Goal: Information Seeking & Learning: Check status

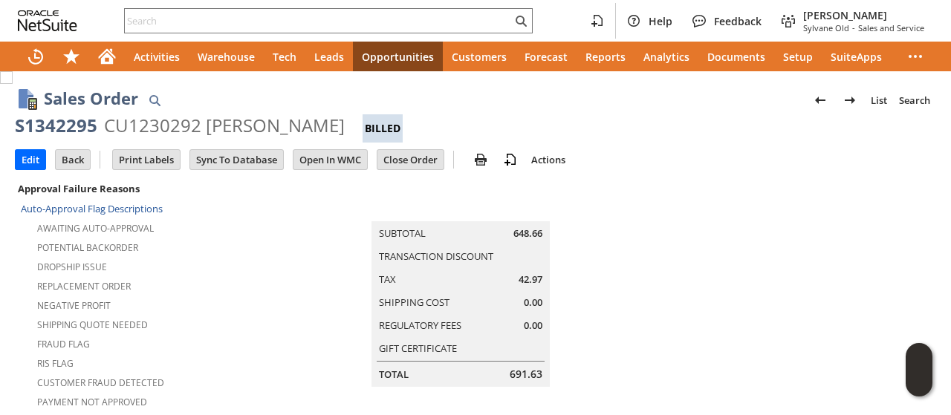
scroll to position [0, 789]
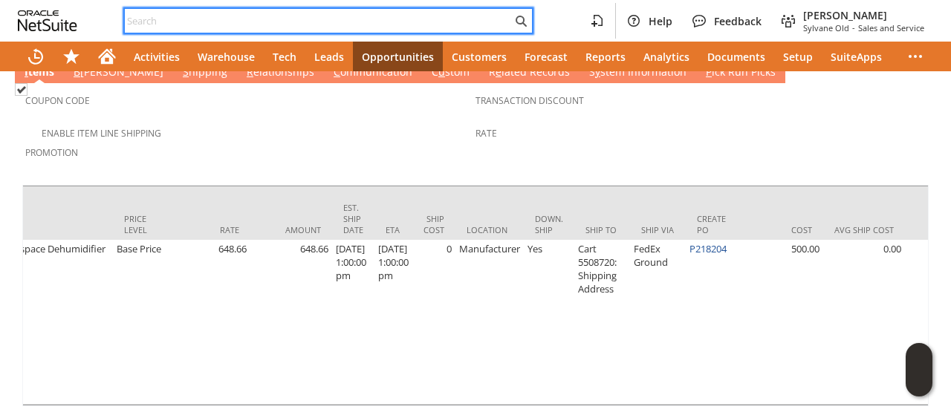
paste input "7134471140"
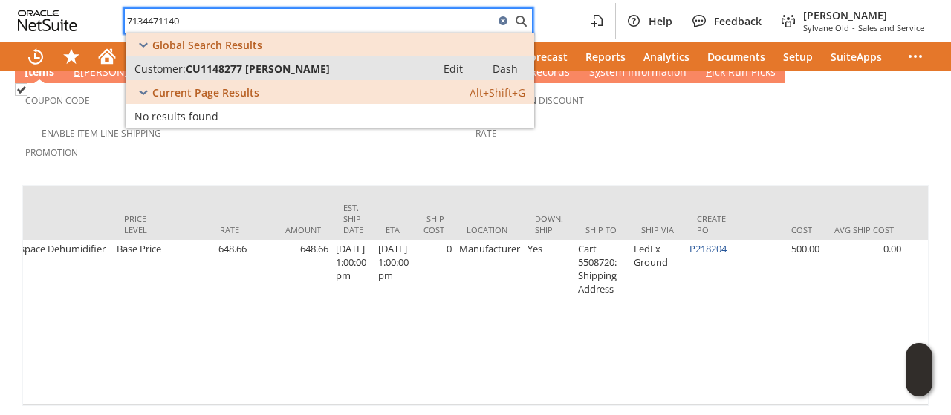
type input "7134471140"
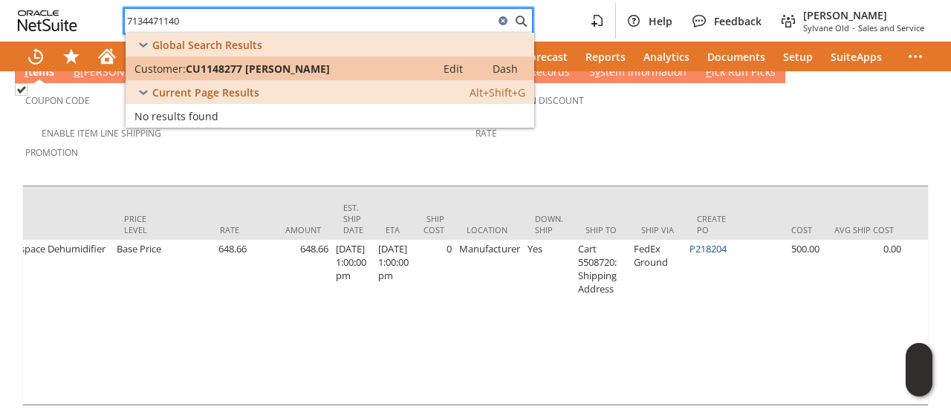
click at [244, 65] on span "CU1148277 [PERSON_NAME]" at bounding box center [258, 69] width 144 height 14
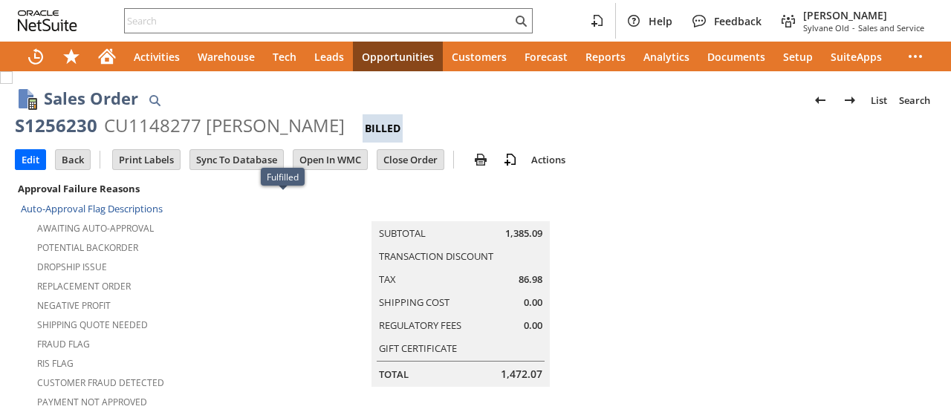
scroll to position [1173, 0]
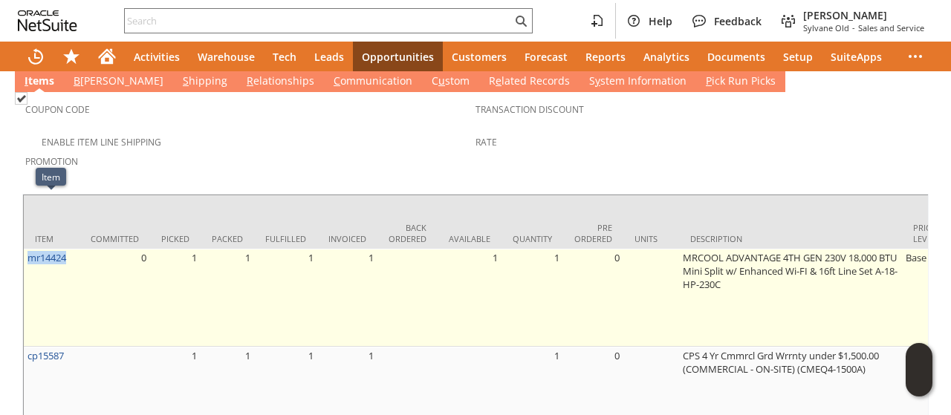
drag, startPoint x: 76, startPoint y: 200, endPoint x: 28, endPoint y: 212, distance: 49.0
click at [28, 249] on td "mr14424" at bounding box center [52, 298] width 56 height 98
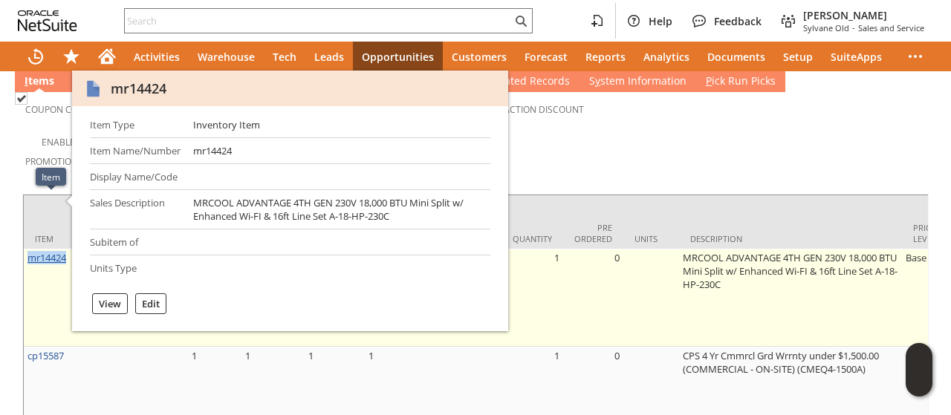
copy link "mr14424"
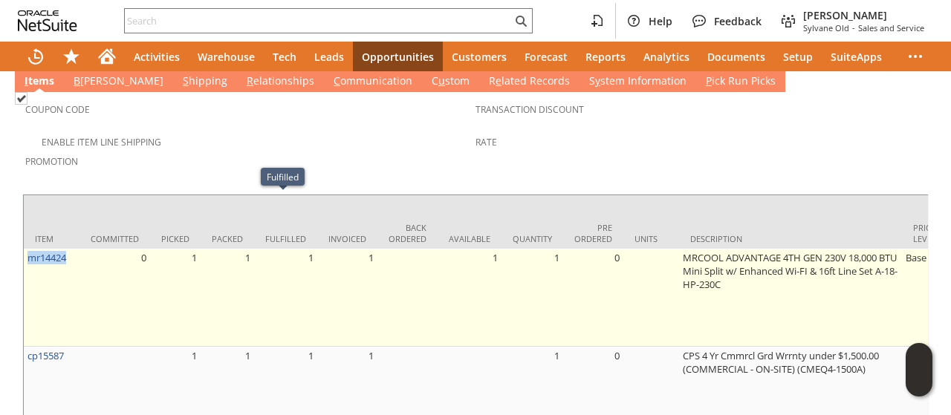
scroll to position [1025, 0]
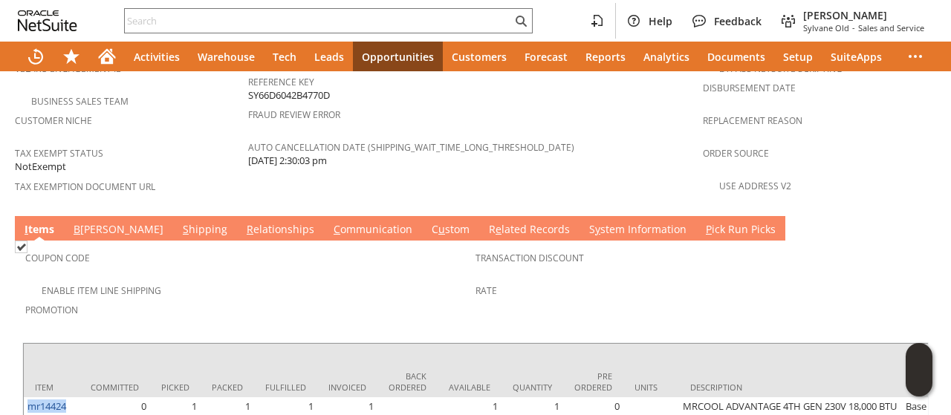
click at [330, 222] on link "C ommunication" at bounding box center [373, 230] width 86 height 16
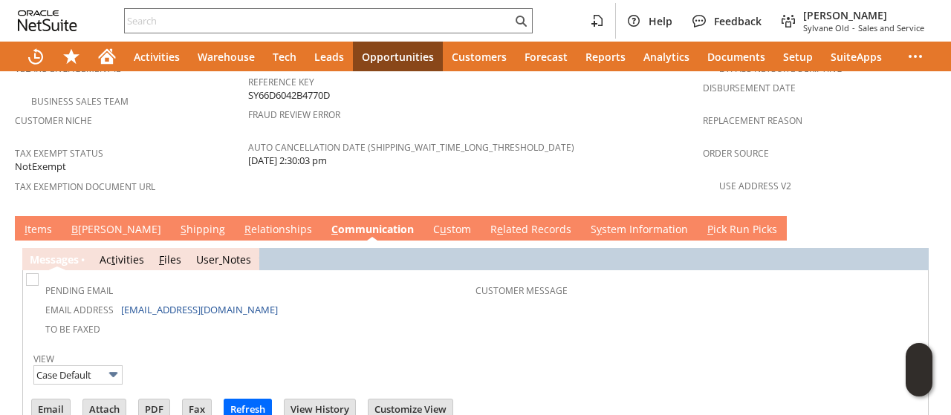
scroll to position [0, 0]
click at [44, 222] on link "I tems" at bounding box center [38, 230] width 35 height 16
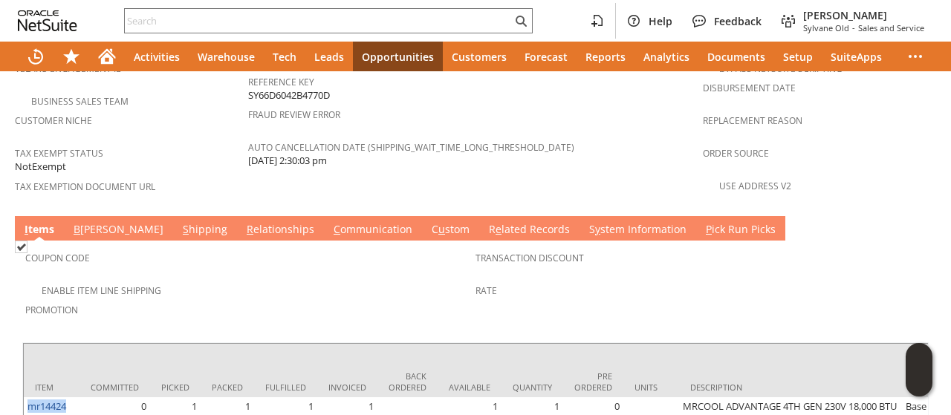
scroll to position [1173, 0]
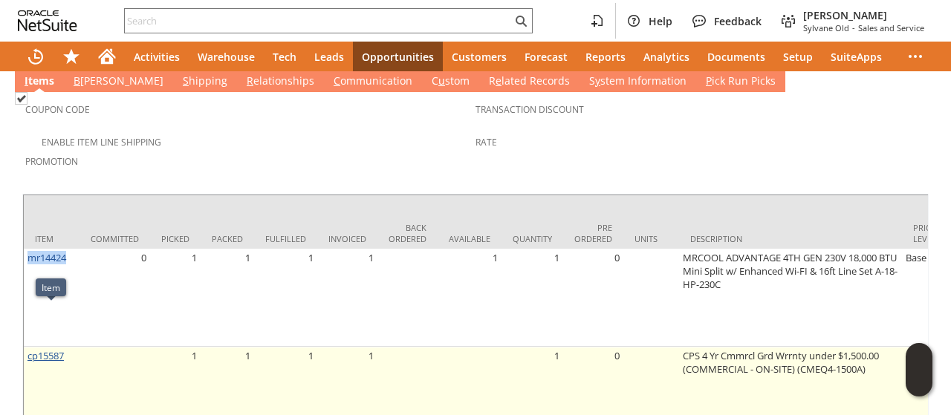
click at [34, 349] on link "cp15587" at bounding box center [45, 355] width 36 height 13
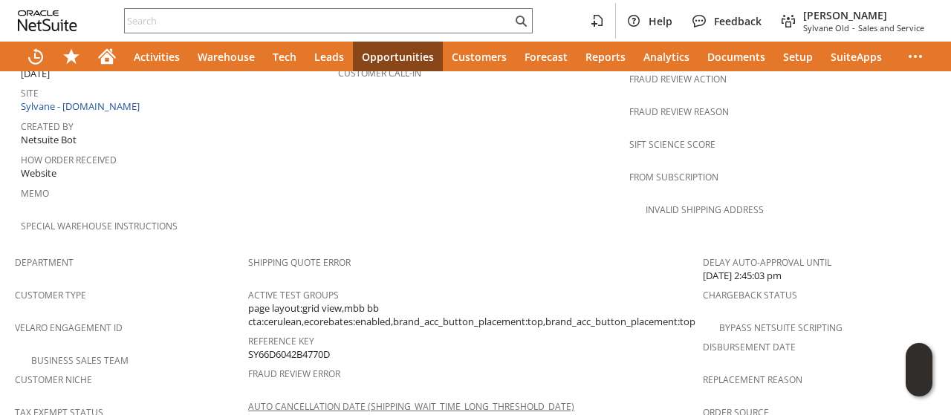
scroll to position [891, 0]
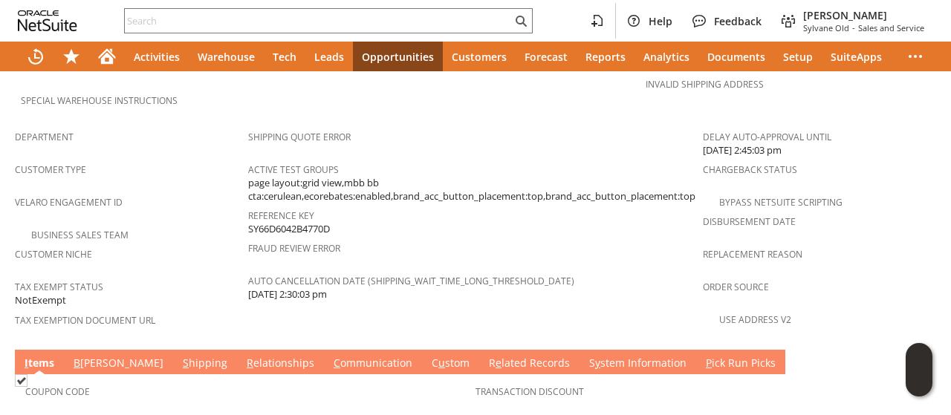
click at [330, 356] on link "C ommunication" at bounding box center [373, 364] width 86 height 16
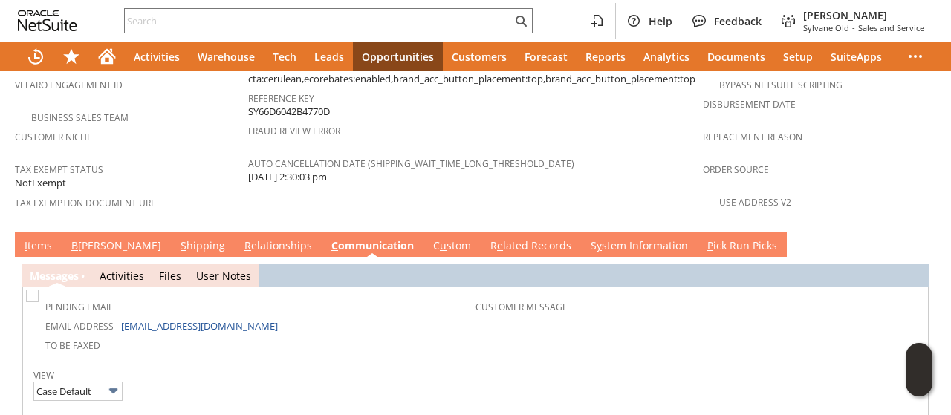
scroll to position [1040, 0]
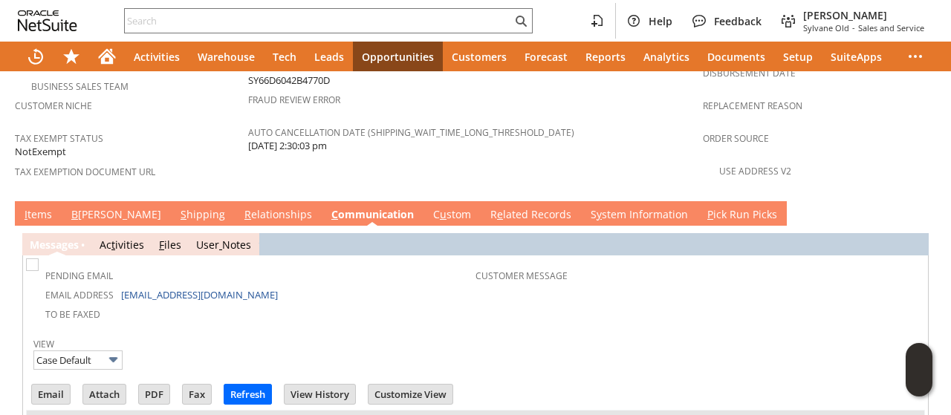
click at [42, 207] on link "I tems" at bounding box center [38, 215] width 35 height 16
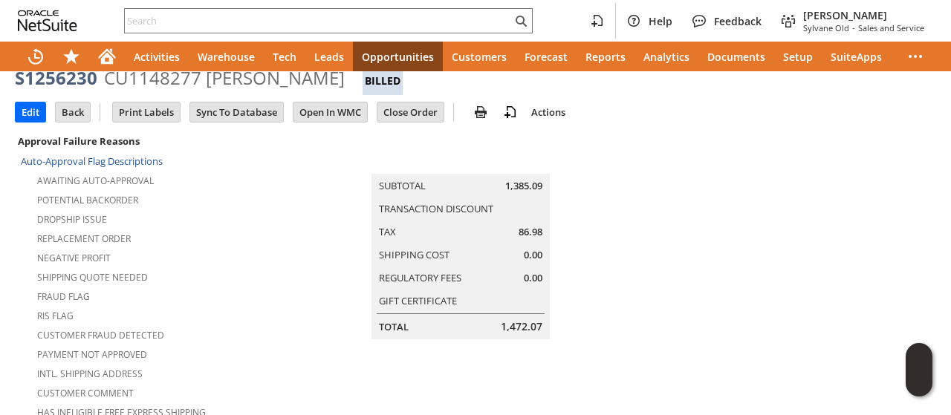
scroll to position [0, 0]
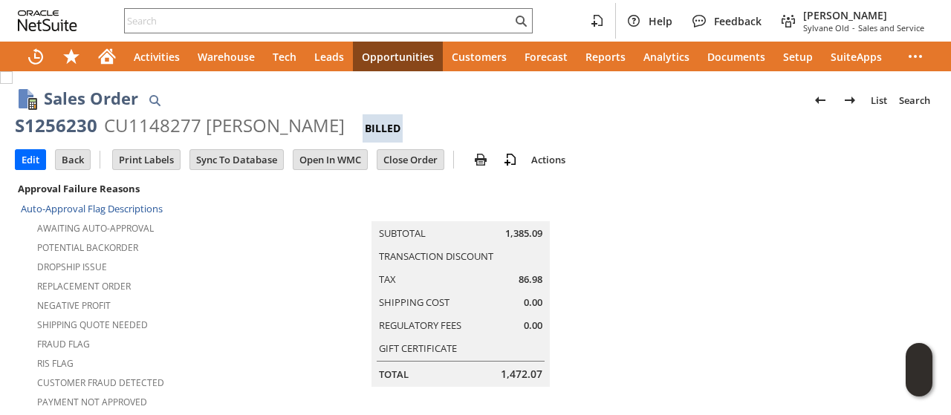
click at [718, 284] on td at bounding box center [819, 405] width 233 height 452
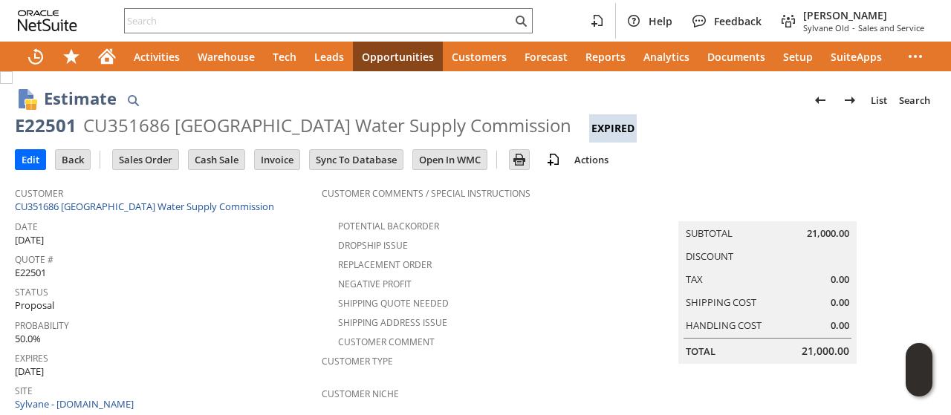
scroll to position [453, 0]
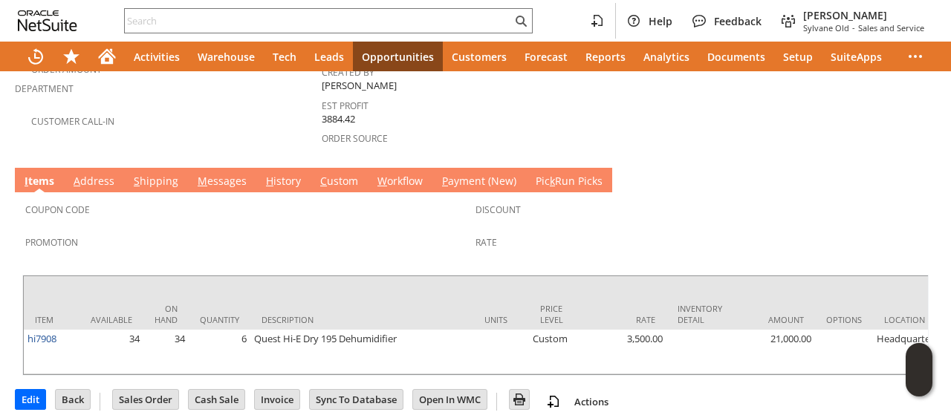
click at [225, 174] on link "M essages" at bounding box center [222, 182] width 56 height 16
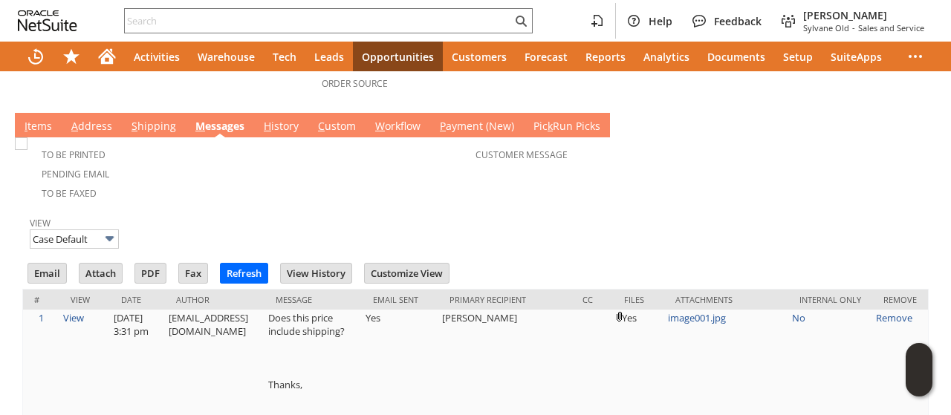
scroll to position [527, 0]
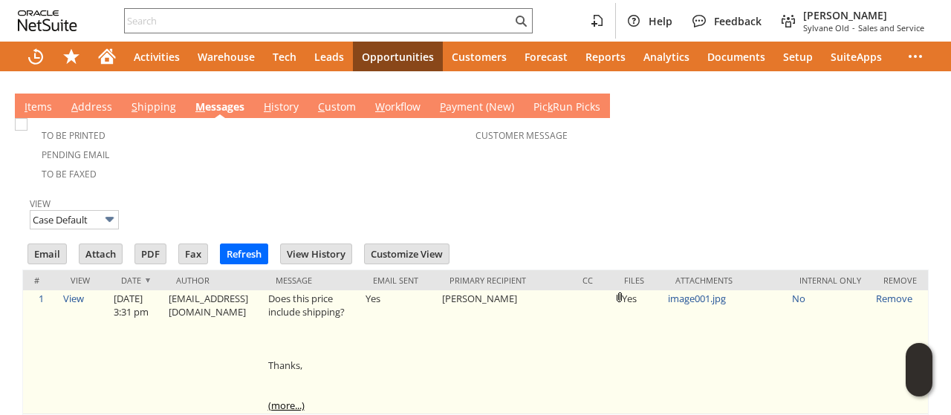
click at [215, 290] on td "jhojdas@njdwsc.com" at bounding box center [215, 352] width 100 height 124
drag, startPoint x: 215, startPoint y: 270, endPoint x: 250, endPoint y: 272, distance: 34.2
click at [250, 290] on td "jhojdas@njdwsc.com" at bounding box center [215, 352] width 100 height 124
copy td "njdwsc.com"
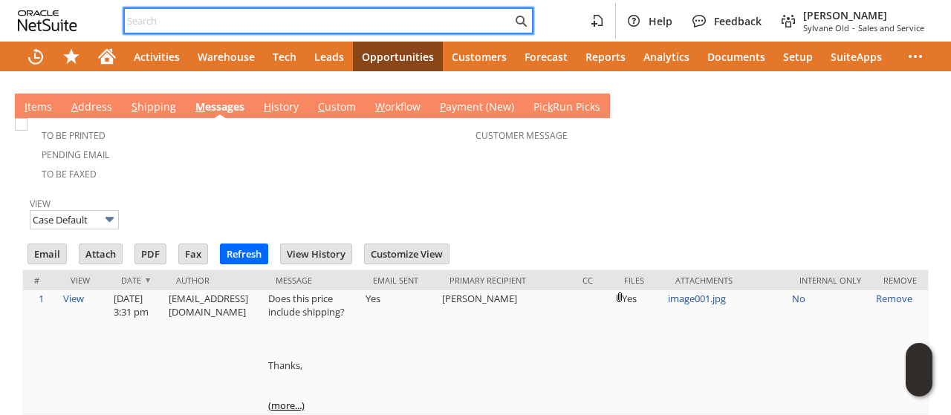
paste input "7632763938"
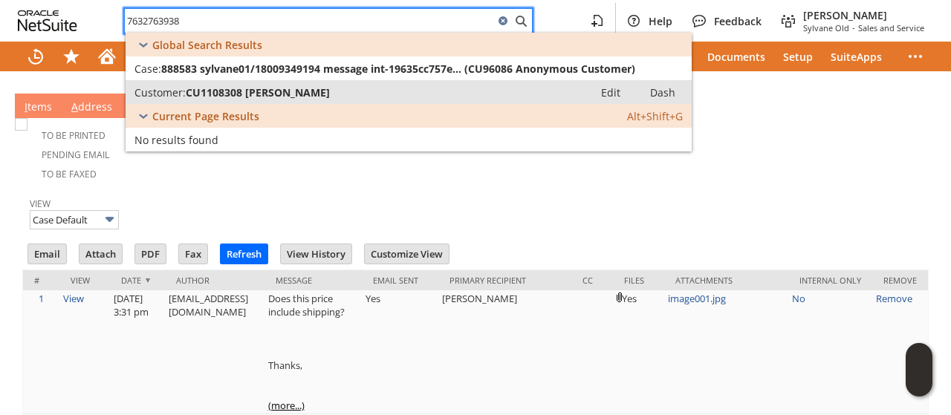
type input "7632763938"
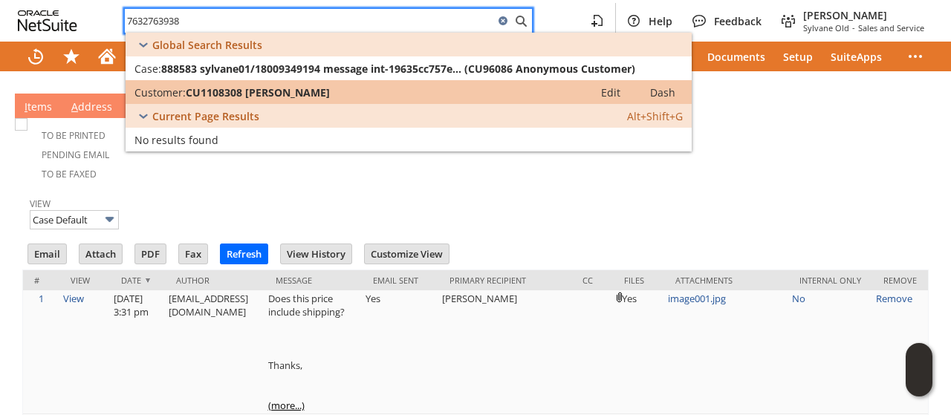
click at [299, 83] on link "Customer: CU1108308 kathryn solorio Edit Dash" at bounding box center [409, 92] width 566 height 24
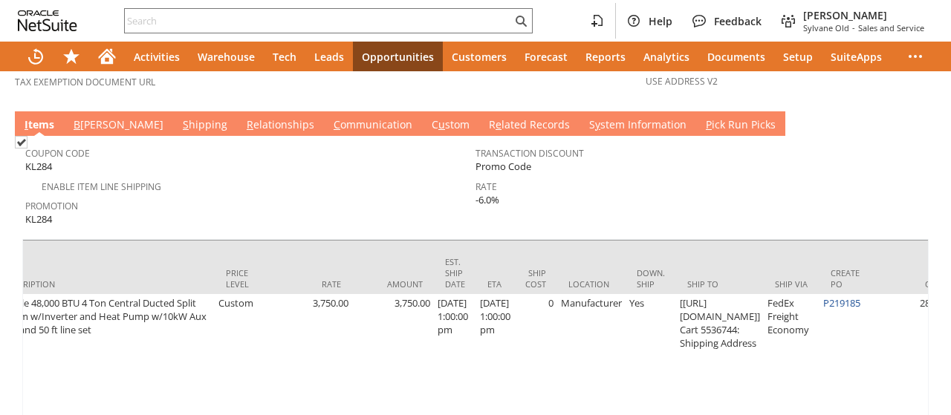
scroll to position [0, 1046]
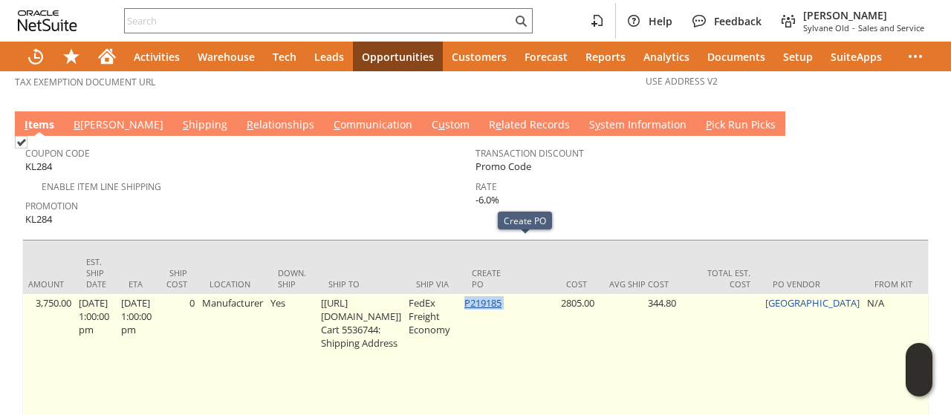
drag, startPoint x: 542, startPoint y: 249, endPoint x: 503, endPoint y: 248, distance: 39.4
click at [502, 294] on td "P219185" at bounding box center [488, 369] width 56 height 151
copy td "P219185"
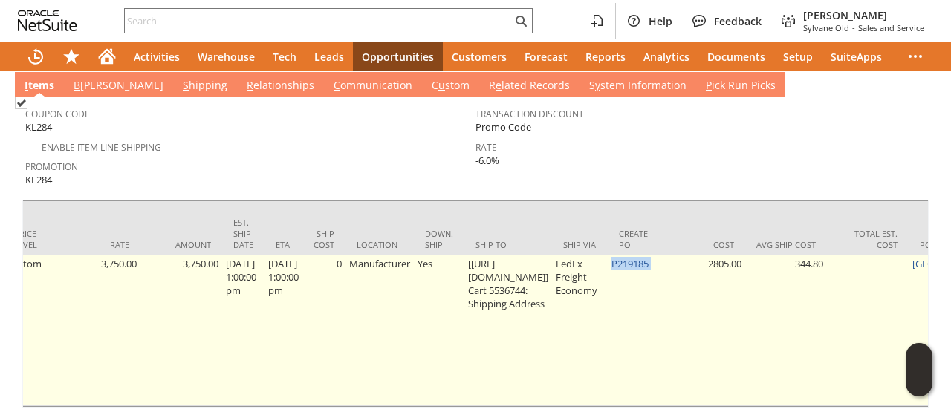
scroll to position [0, 896]
click at [416, 307] on td "Manufacturer" at bounding box center [382, 330] width 68 height 151
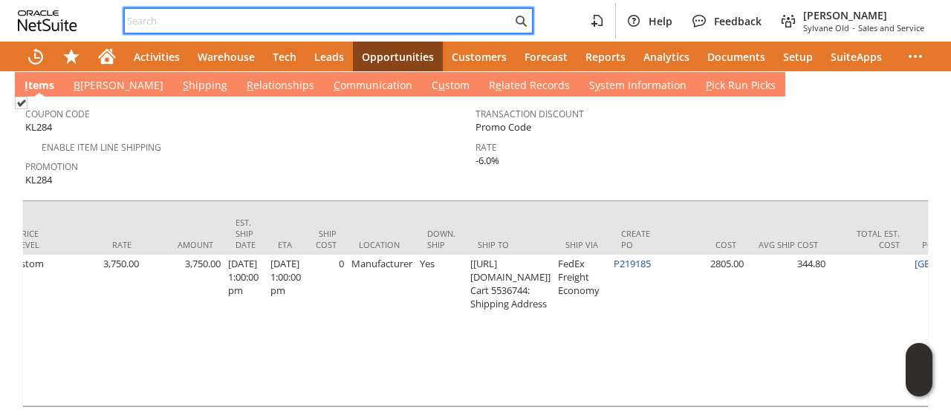
paste input "3058773665"
type input "3058773665"
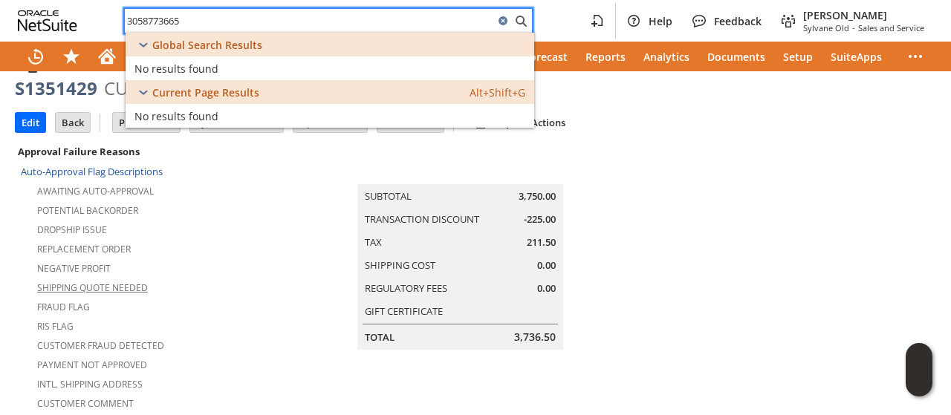
scroll to position [0, 0]
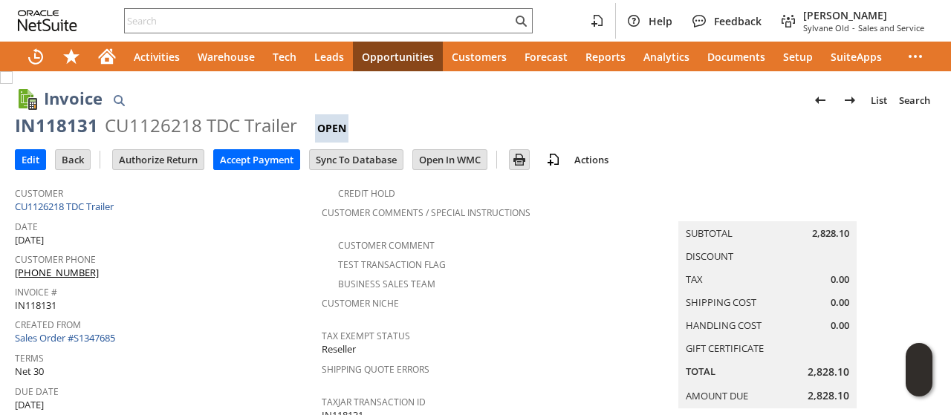
click at [45, 123] on div "IN118131" at bounding box center [56, 126] width 83 height 24
copy div "IN118131"
click at [50, 126] on div "IN118114" at bounding box center [56, 126] width 83 height 24
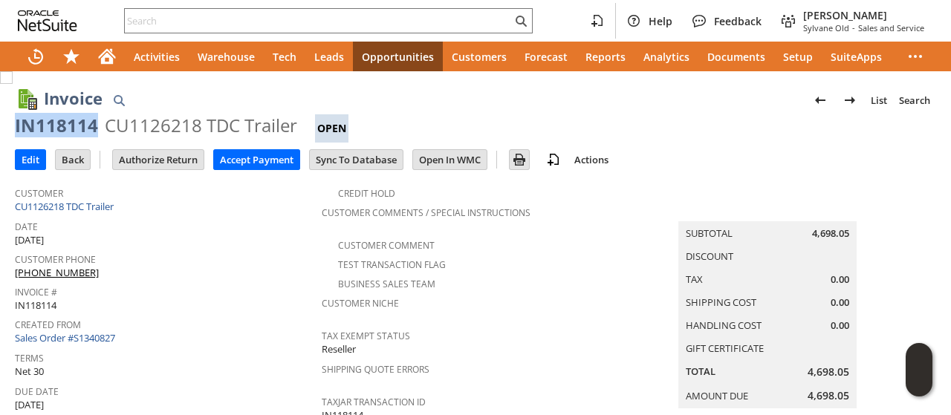
copy div "IN118114"
